Goal: Information Seeking & Learning: Learn about a topic

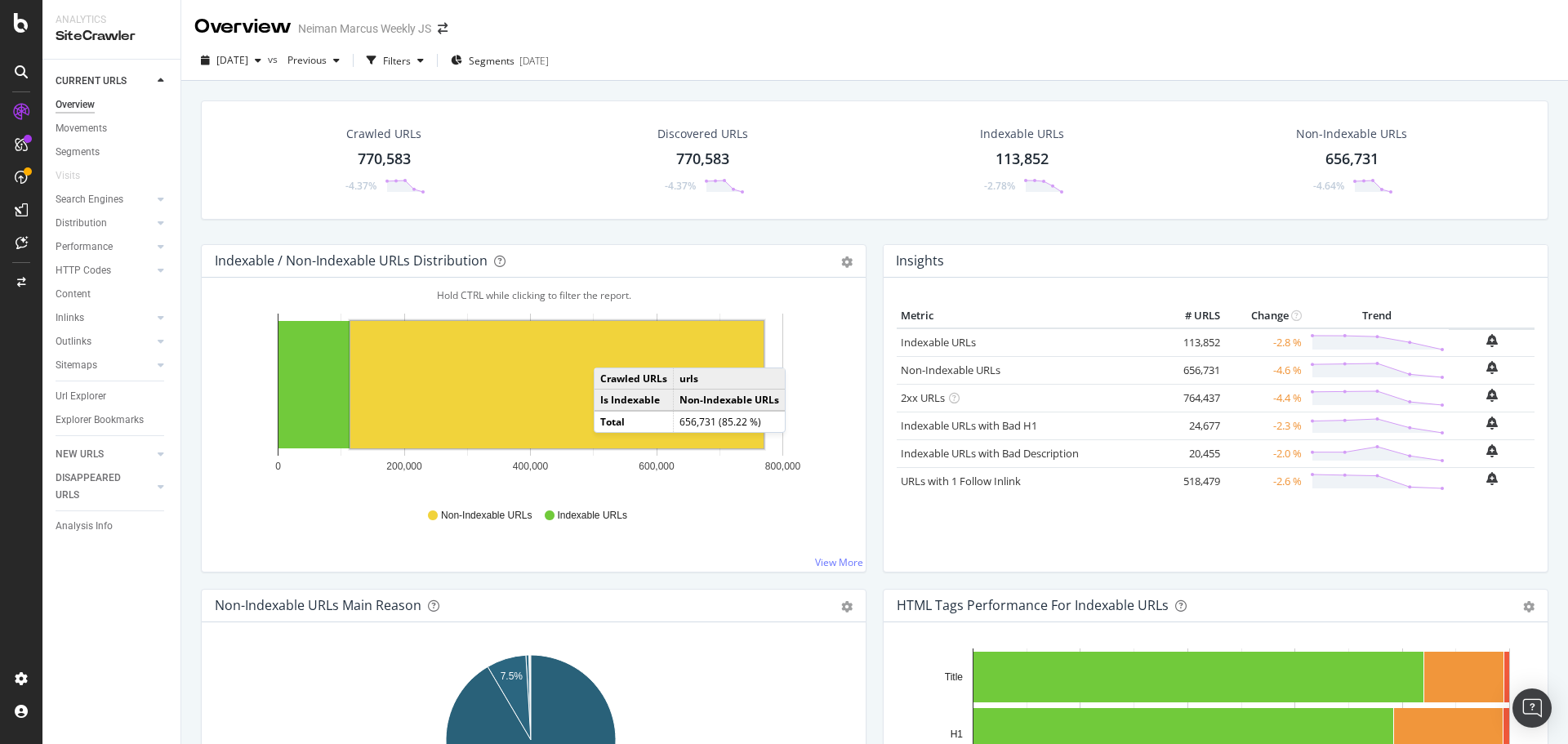
click at [382, 161] on div "770,583" at bounding box center [384, 159] width 53 height 21
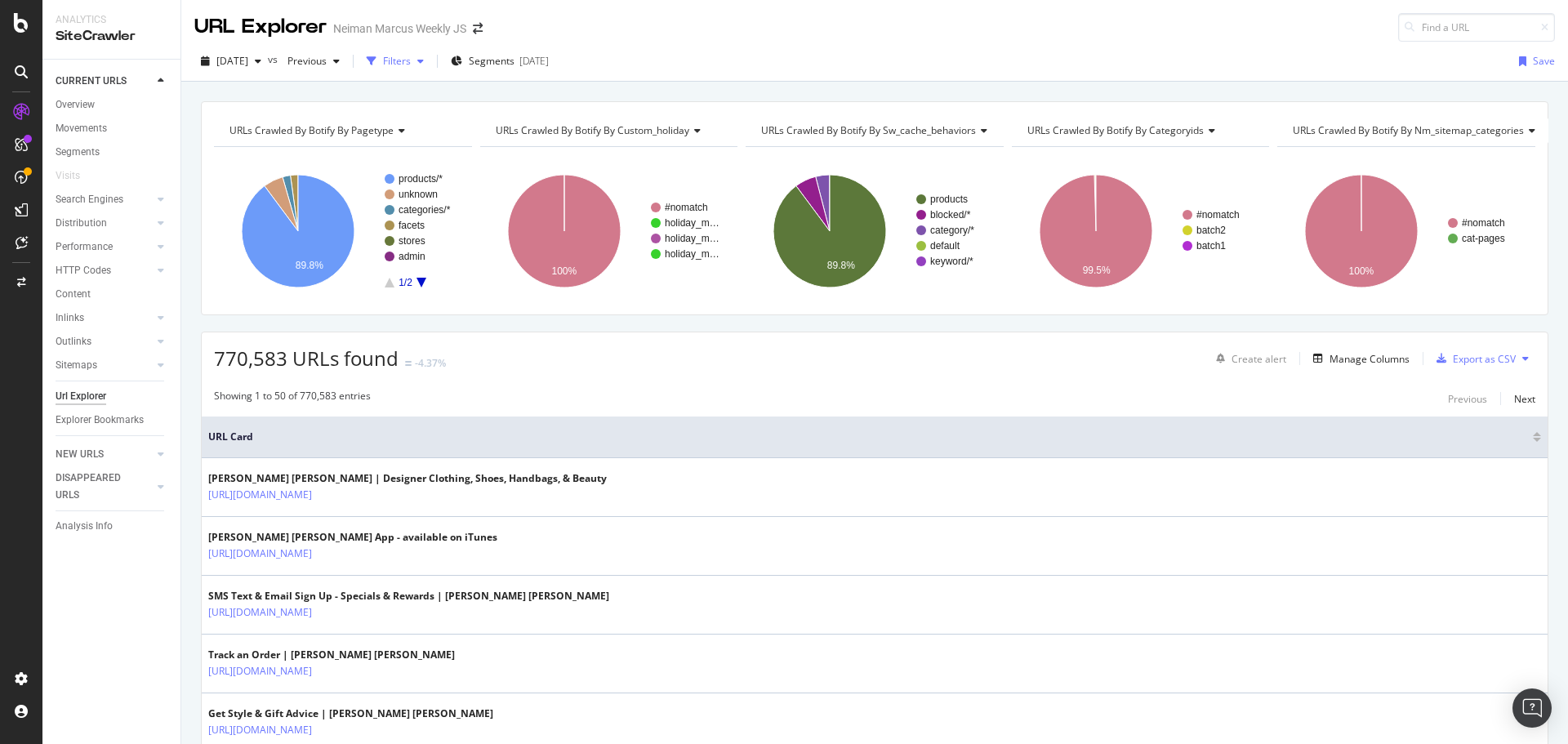
click at [411, 61] on div "Filters" at bounding box center [397, 61] width 28 height 14
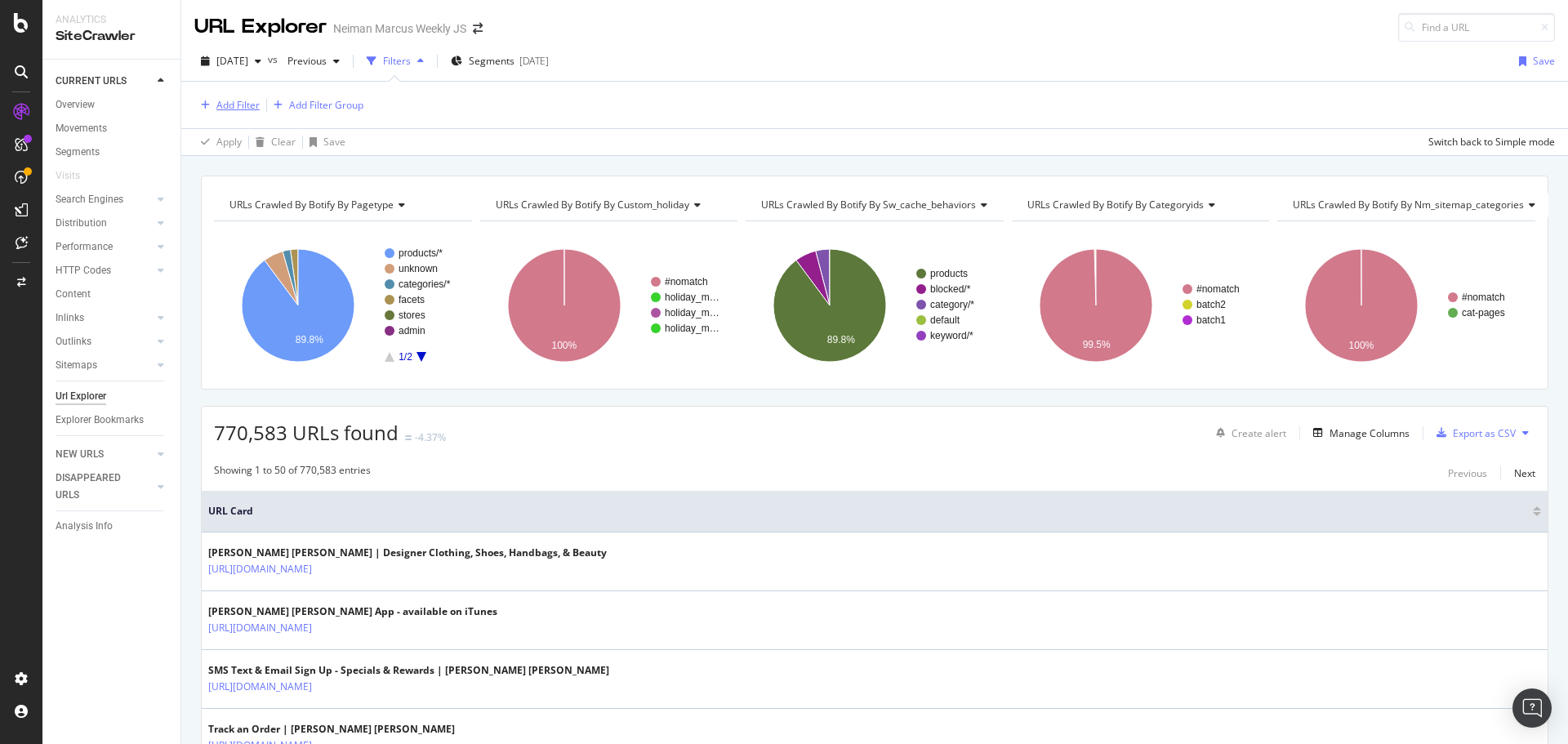
click at [230, 103] on div "Add Filter" at bounding box center [238, 105] width 43 height 14
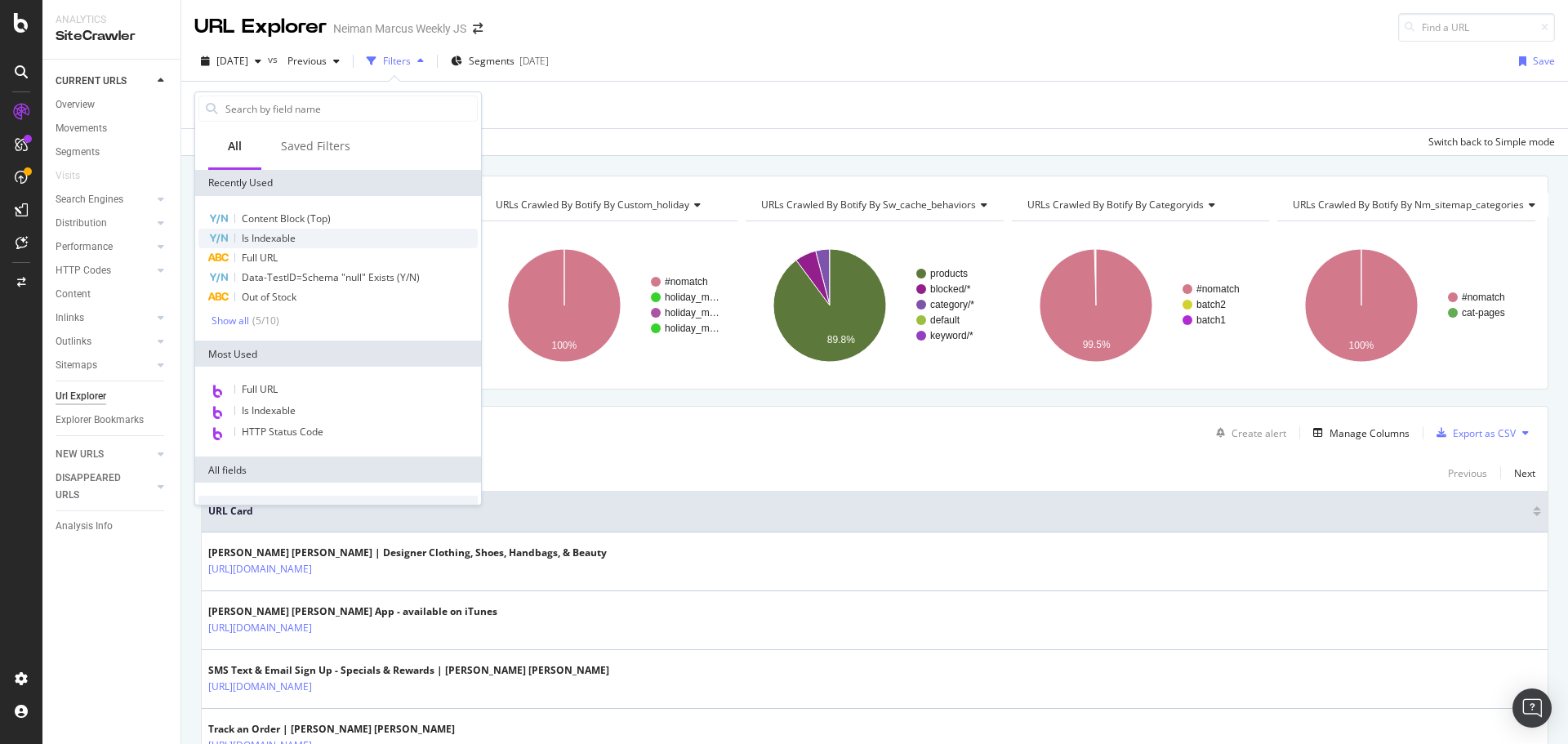
click at [251, 239] on span "Is Indexable" at bounding box center [268, 238] width 54 height 14
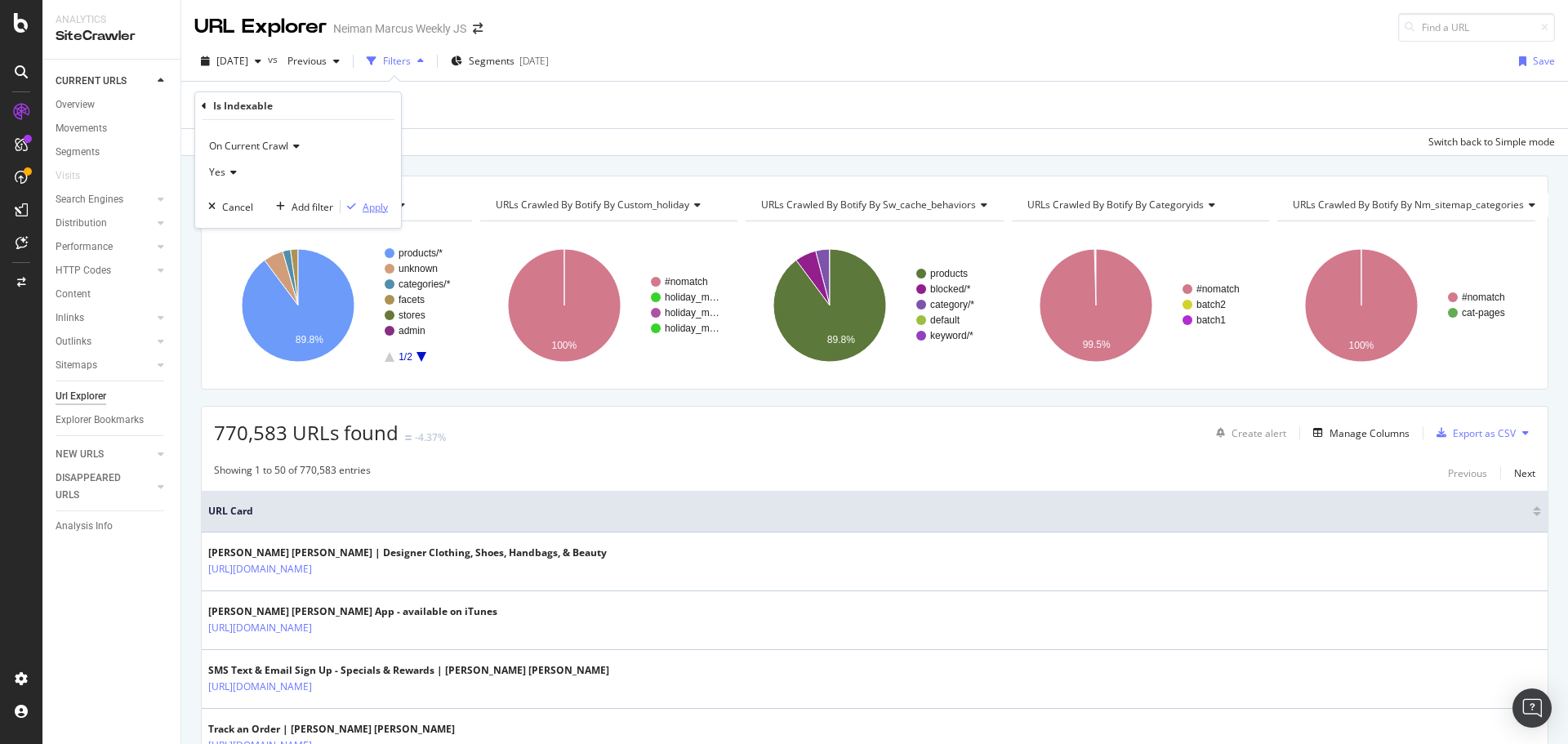
click at [370, 208] on div "Apply" at bounding box center [376, 207] width 26 height 14
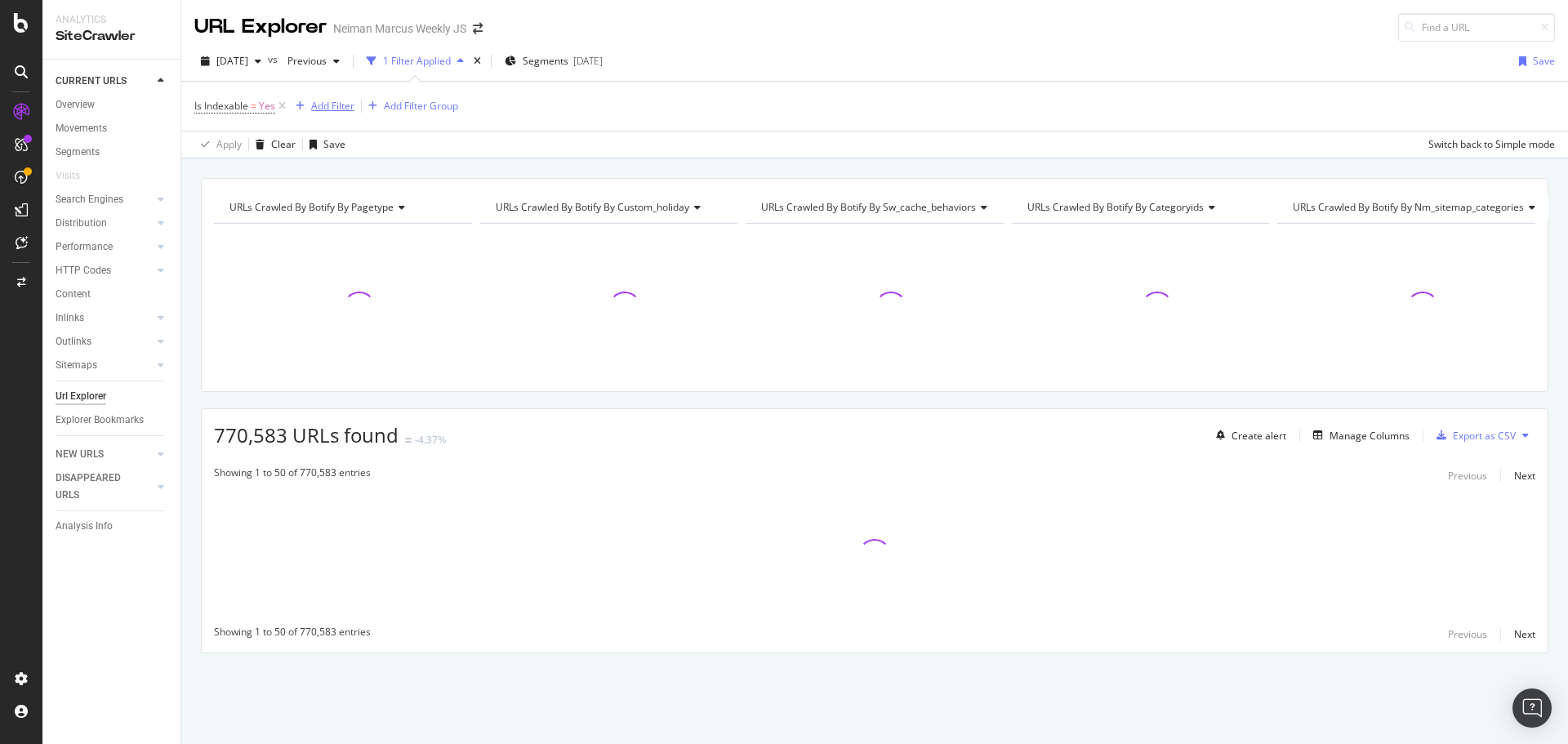
click at [334, 107] on div "Add Filter" at bounding box center [332, 106] width 43 height 14
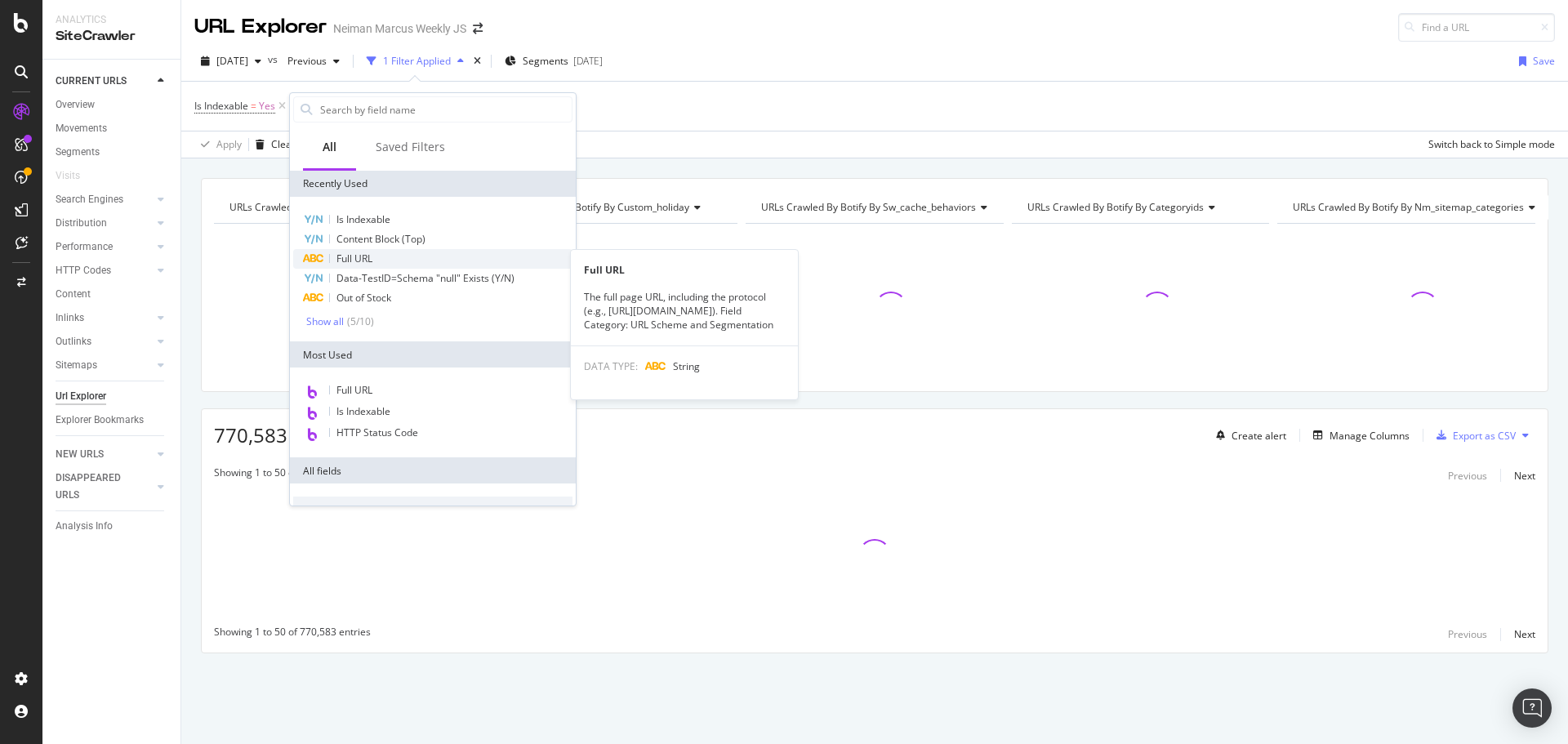
click at [348, 260] on span "Full URL" at bounding box center [354, 258] width 36 height 14
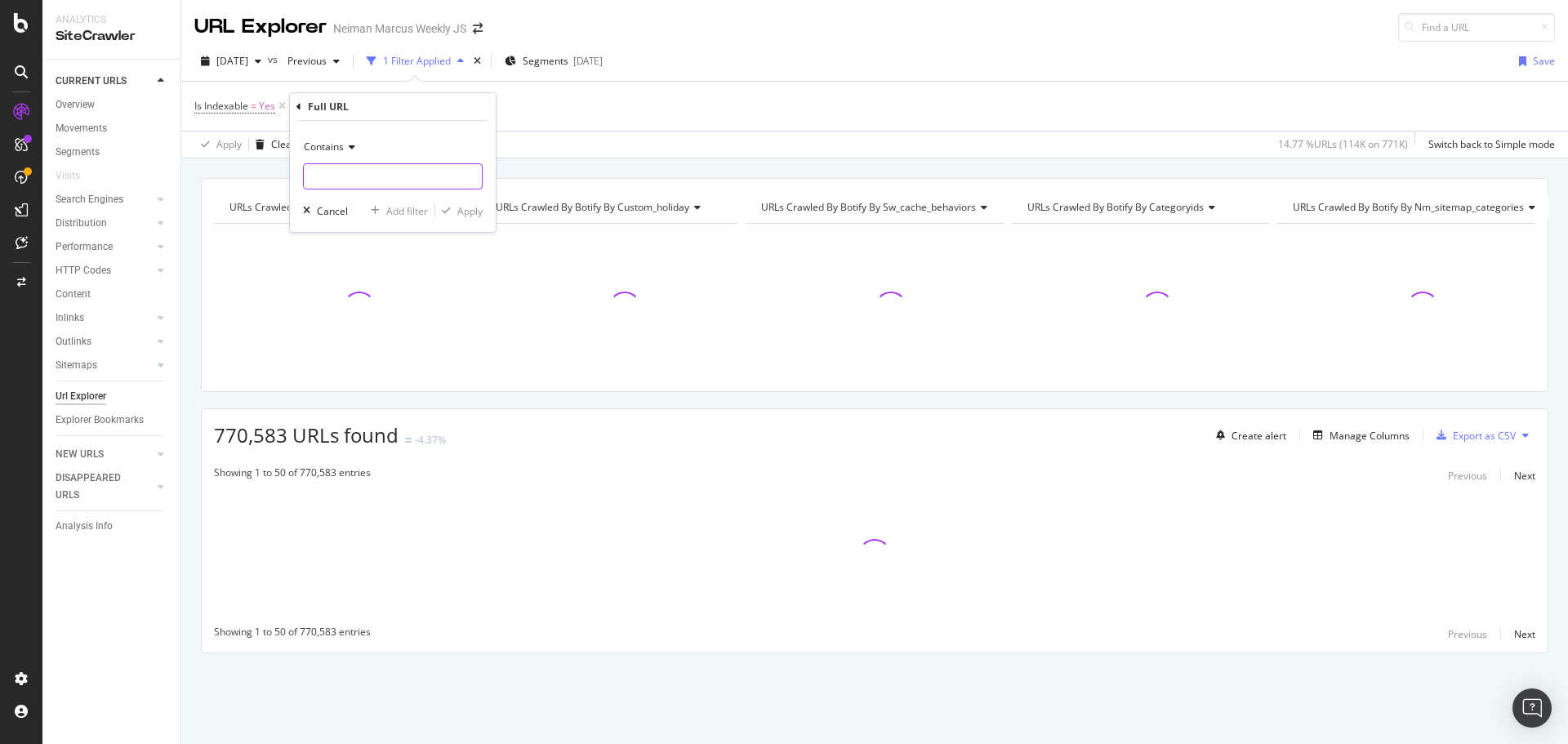
click at [357, 179] on input "text" at bounding box center [393, 176] width 178 height 26
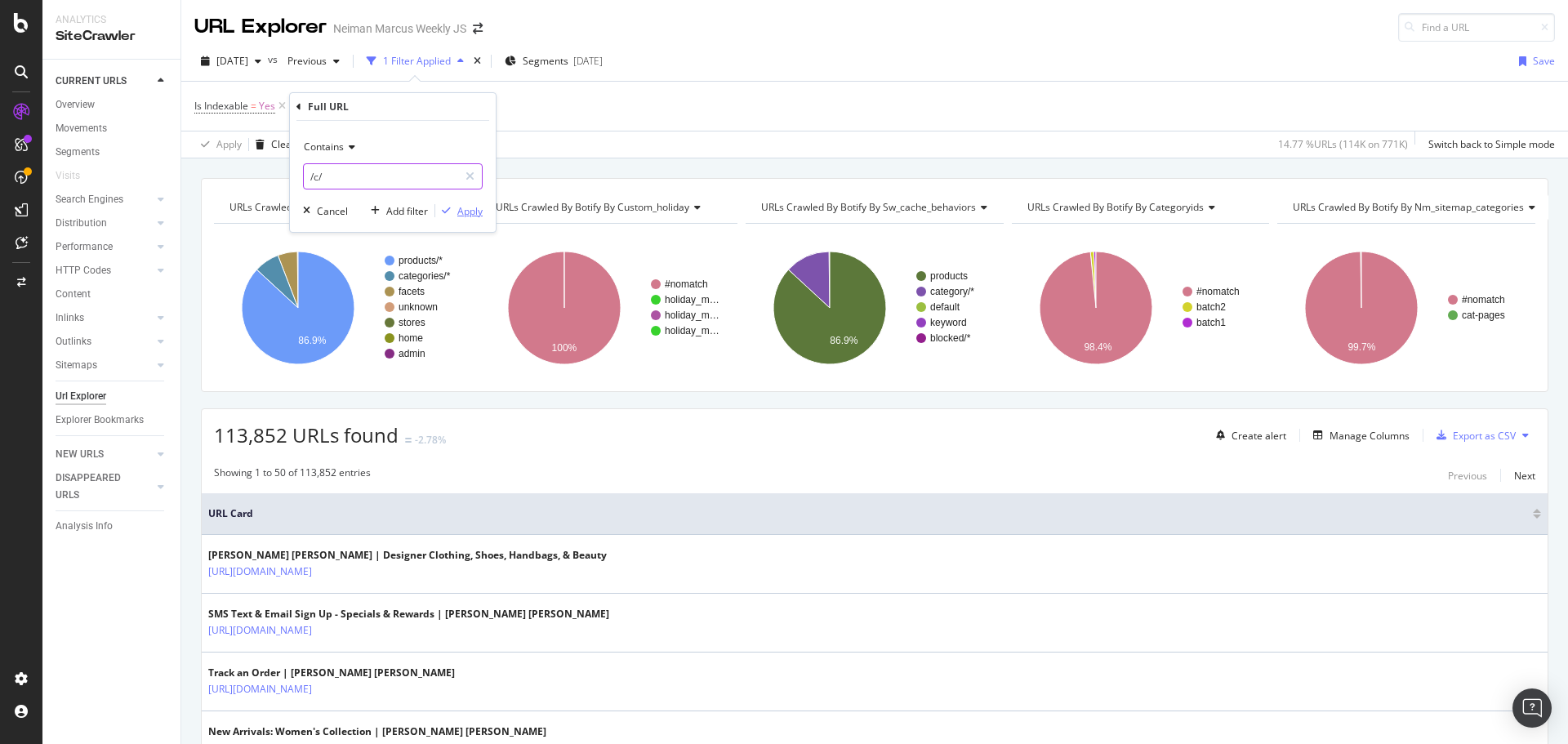
type input "/c/"
click at [478, 216] on div "Apply" at bounding box center [470, 211] width 26 height 14
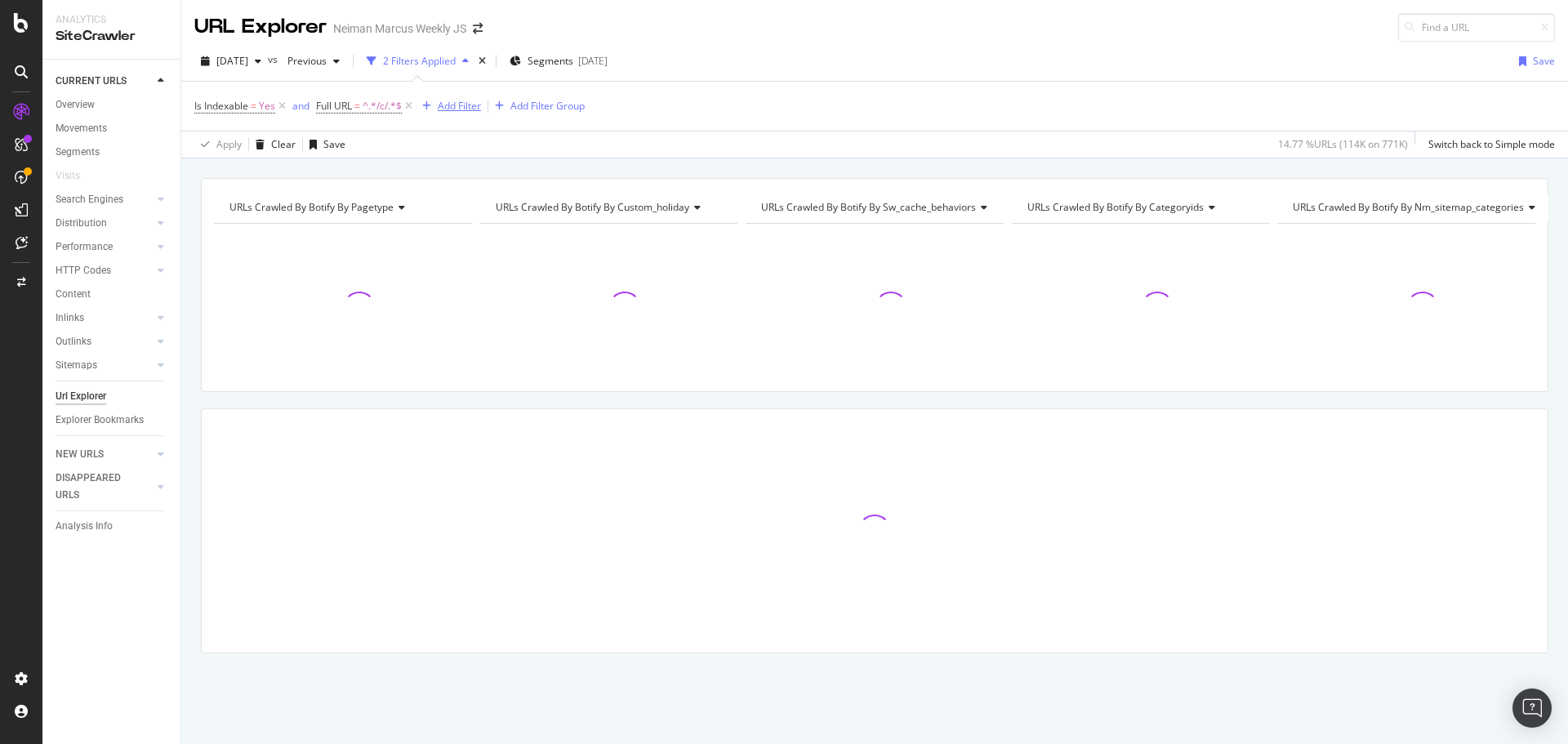
click at [449, 101] on div "Add Filter" at bounding box center [459, 106] width 43 height 14
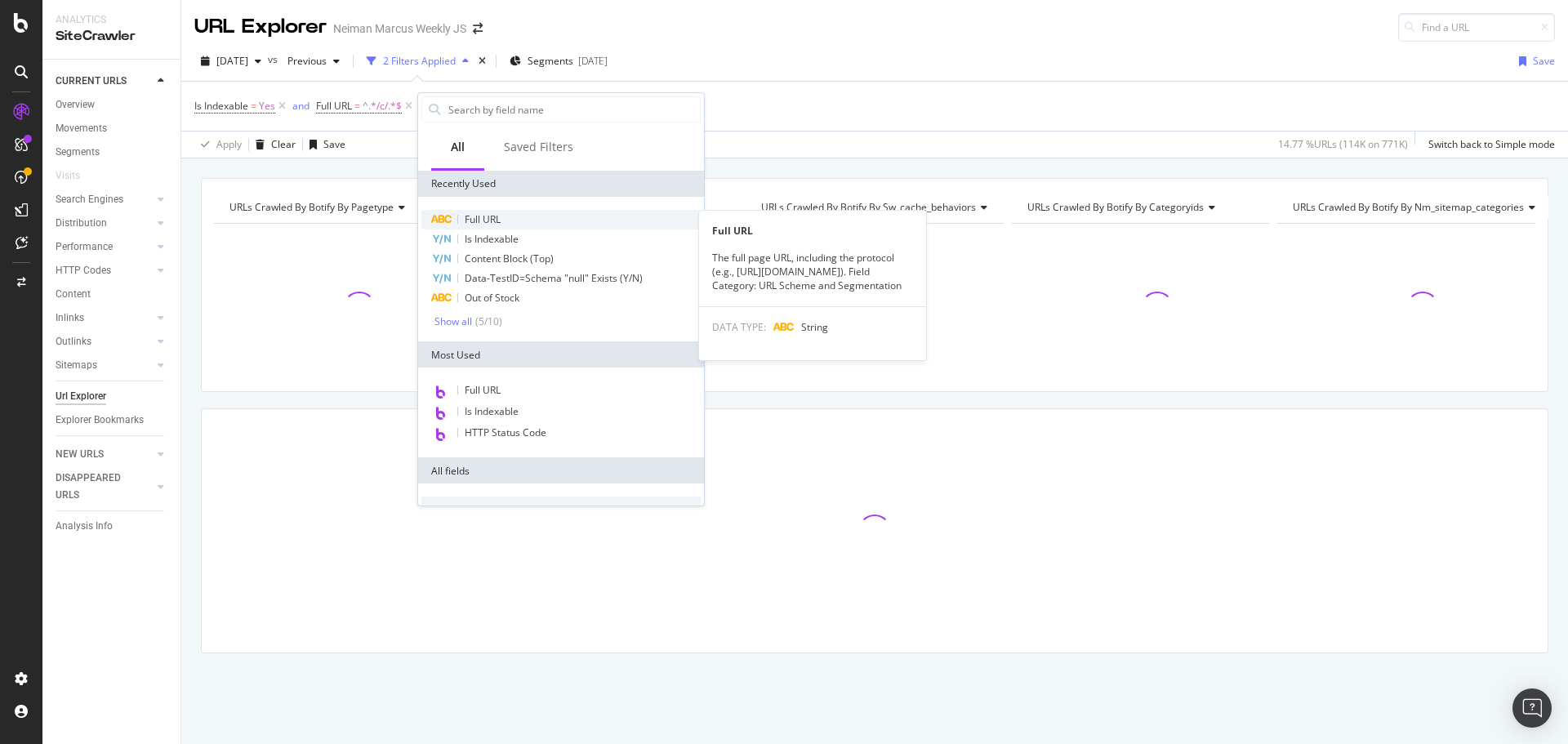
click at [500, 218] on span "Full URL" at bounding box center [483, 219] width 36 height 14
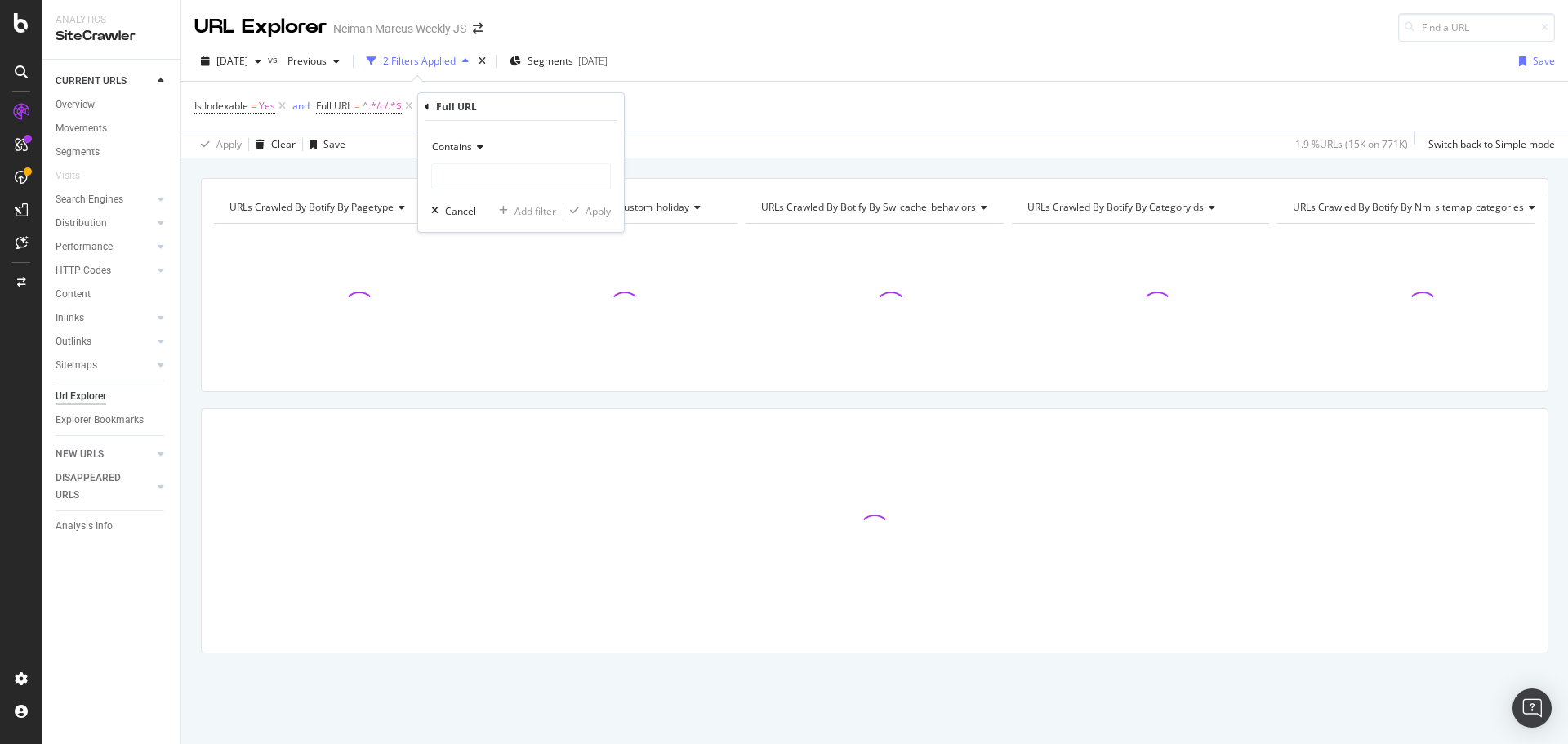
click at [455, 159] on div "Contains" at bounding box center [520, 147] width 180 height 26
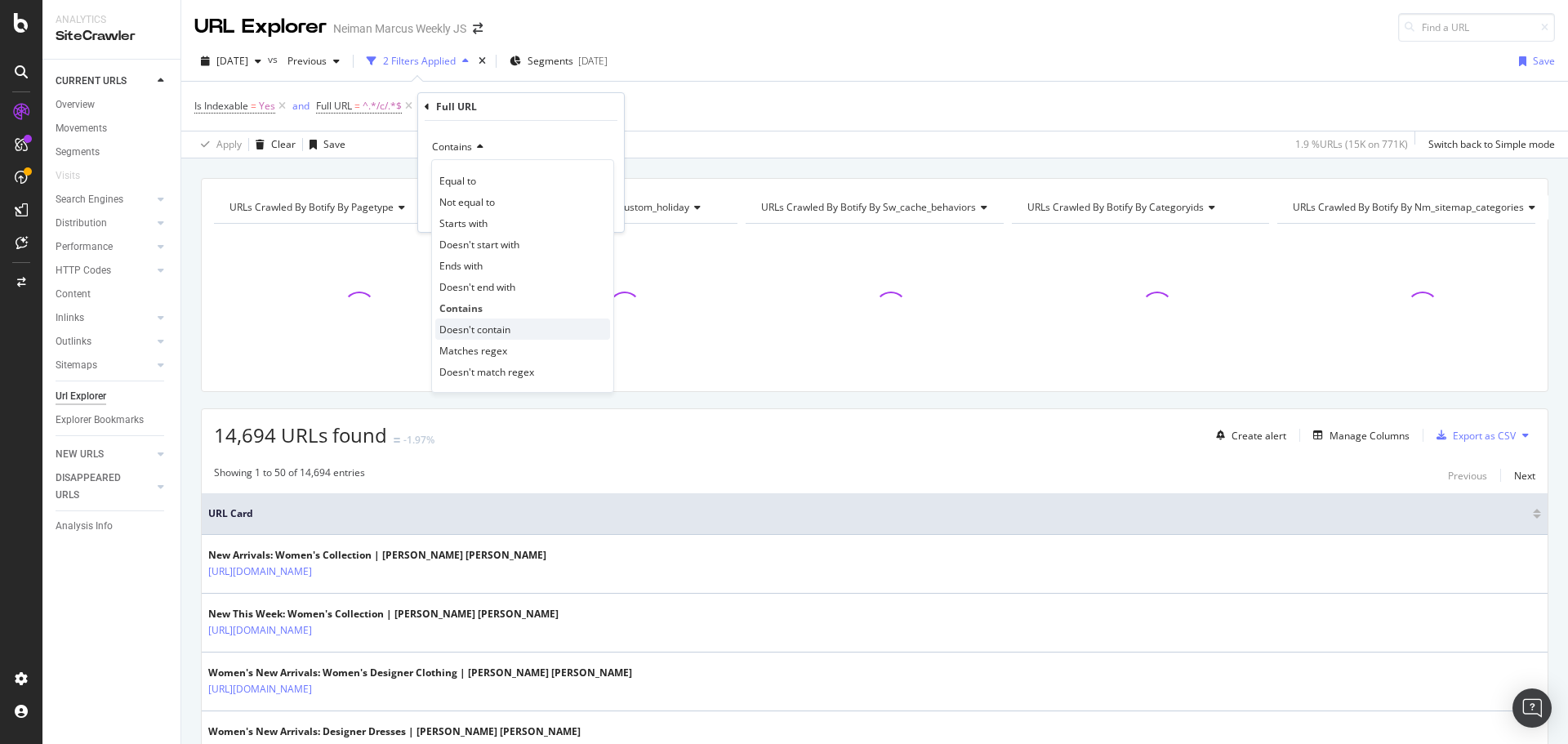
click at [473, 332] on span "Doesn't contain" at bounding box center [474, 330] width 71 height 14
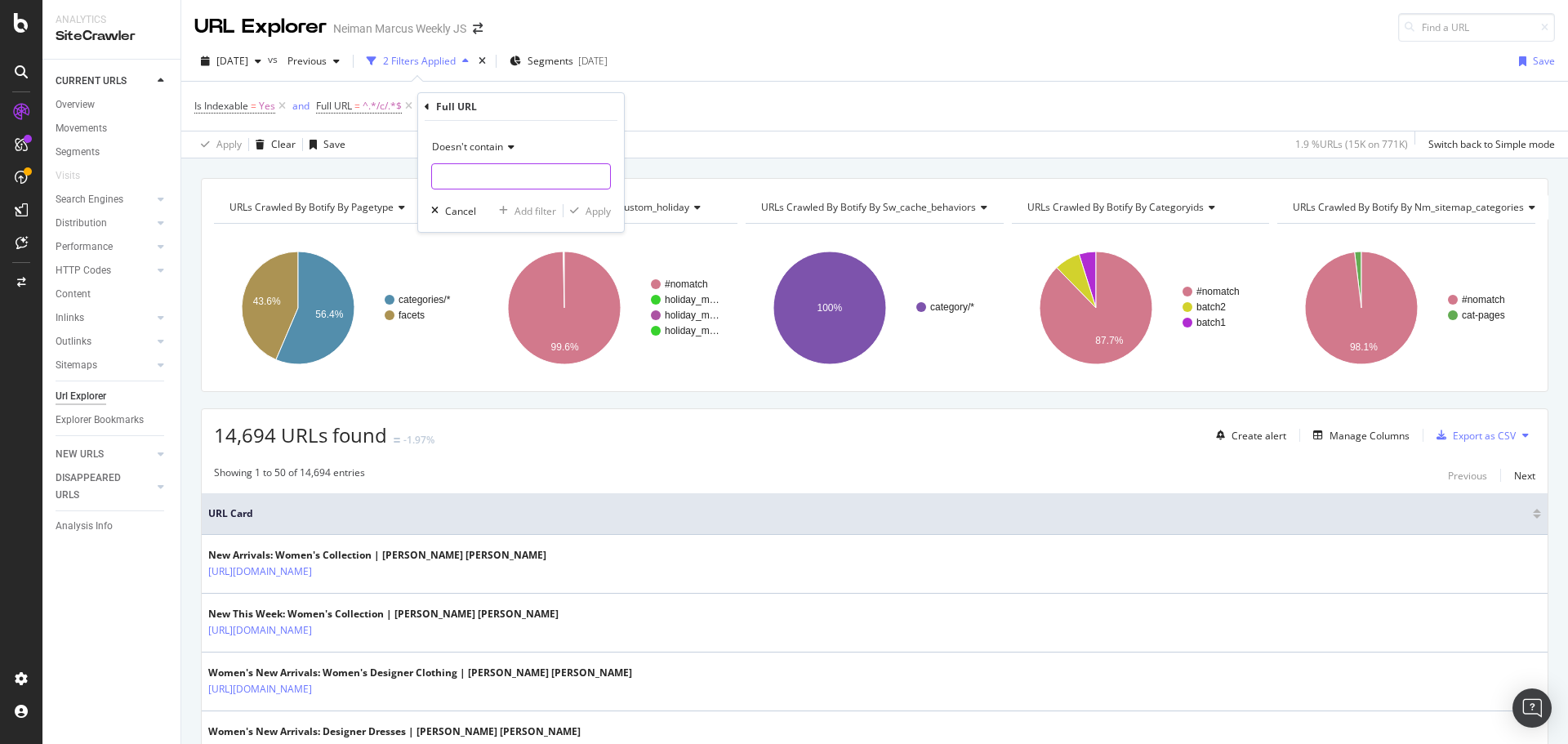
click at [463, 177] on input "text" at bounding box center [520, 176] width 178 height 26
type input "?"
click at [585, 211] on div "Apply" at bounding box center [598, 211] width 26 height 14
